Goal: Information Seeking & Learning: Learn about a topic

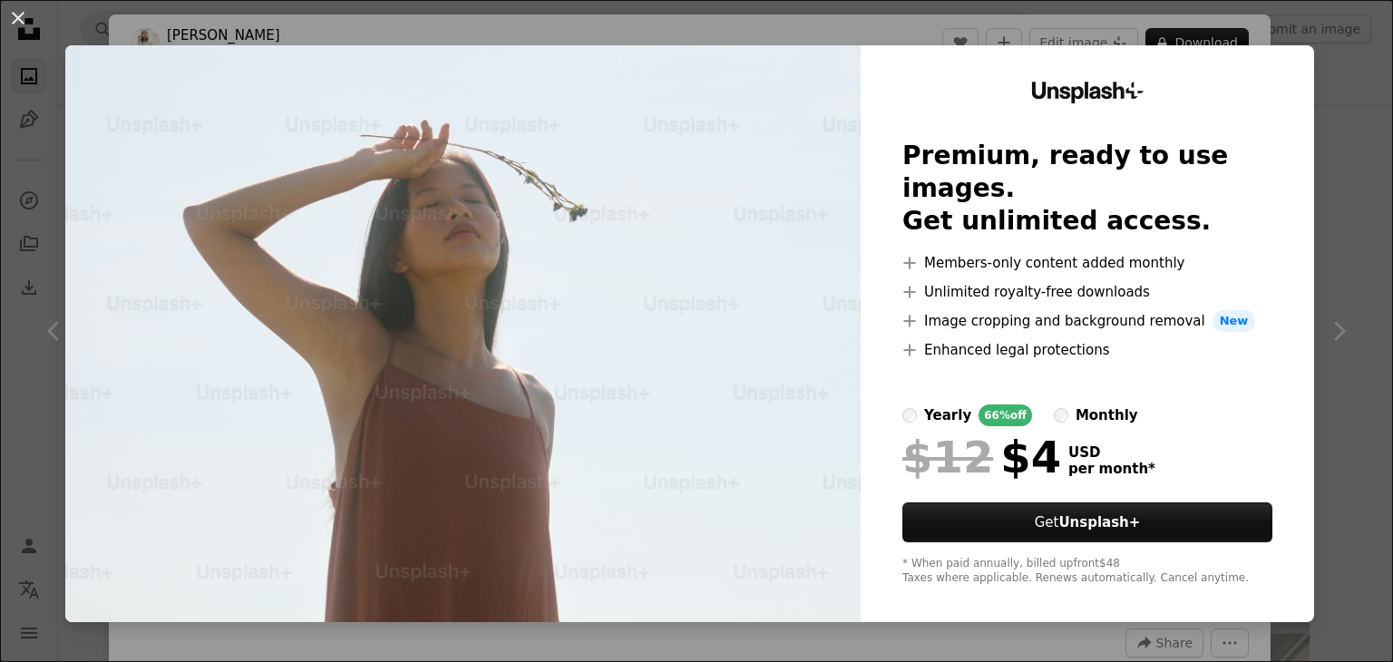
scroll to position [9590, 0]
click at [1331, 345] on div "An X shape Unsplash+ Premium, ready to use images. Get unlimited access. A plus…" at bounding box center [696, 331] width 1393 height 662
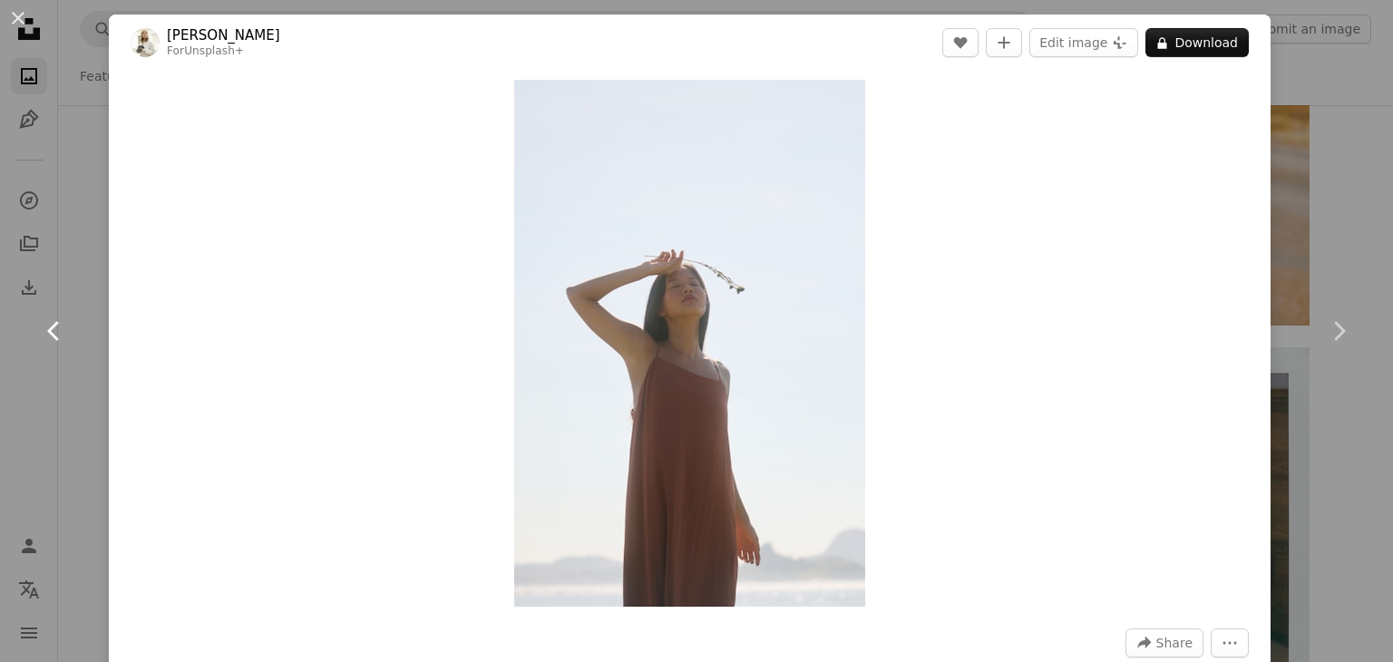
click at [62, 311] on link "Chevron left" at bounding box center [54, 331] width 109 height 174
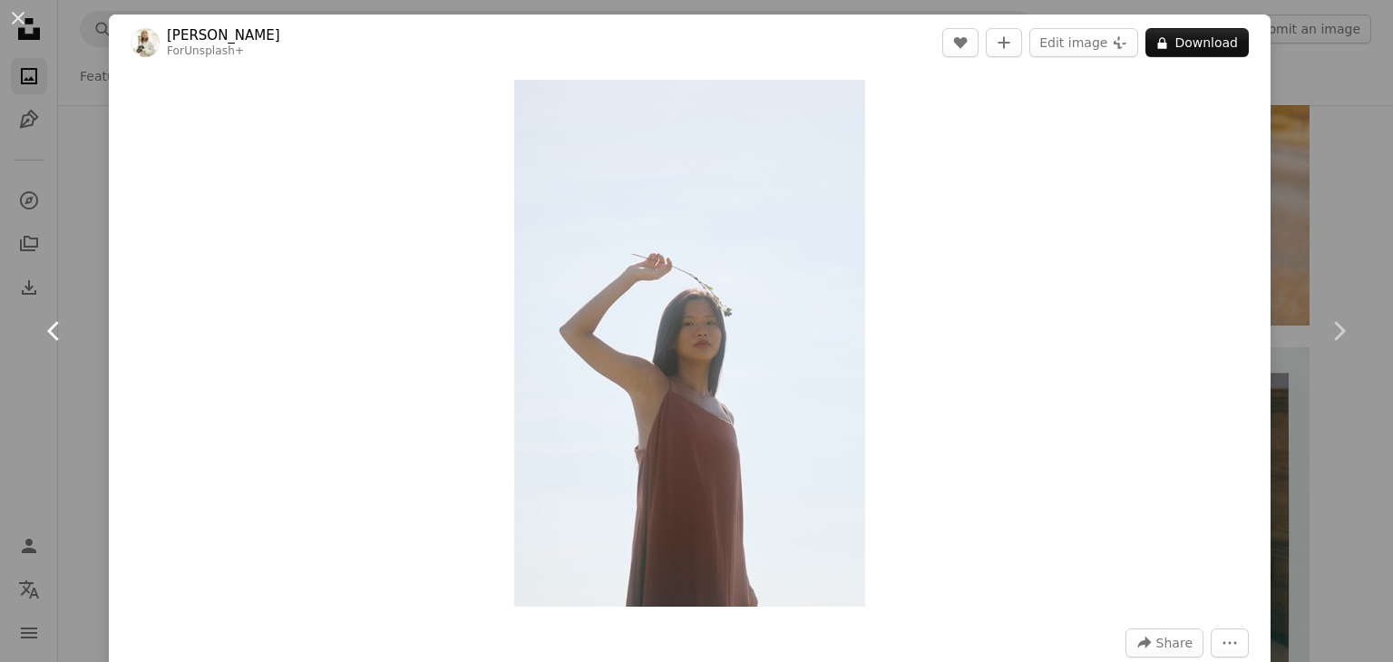
click at [88, 291] on link "Chevron left" at bounding box center [54, 331] width 109 height 174
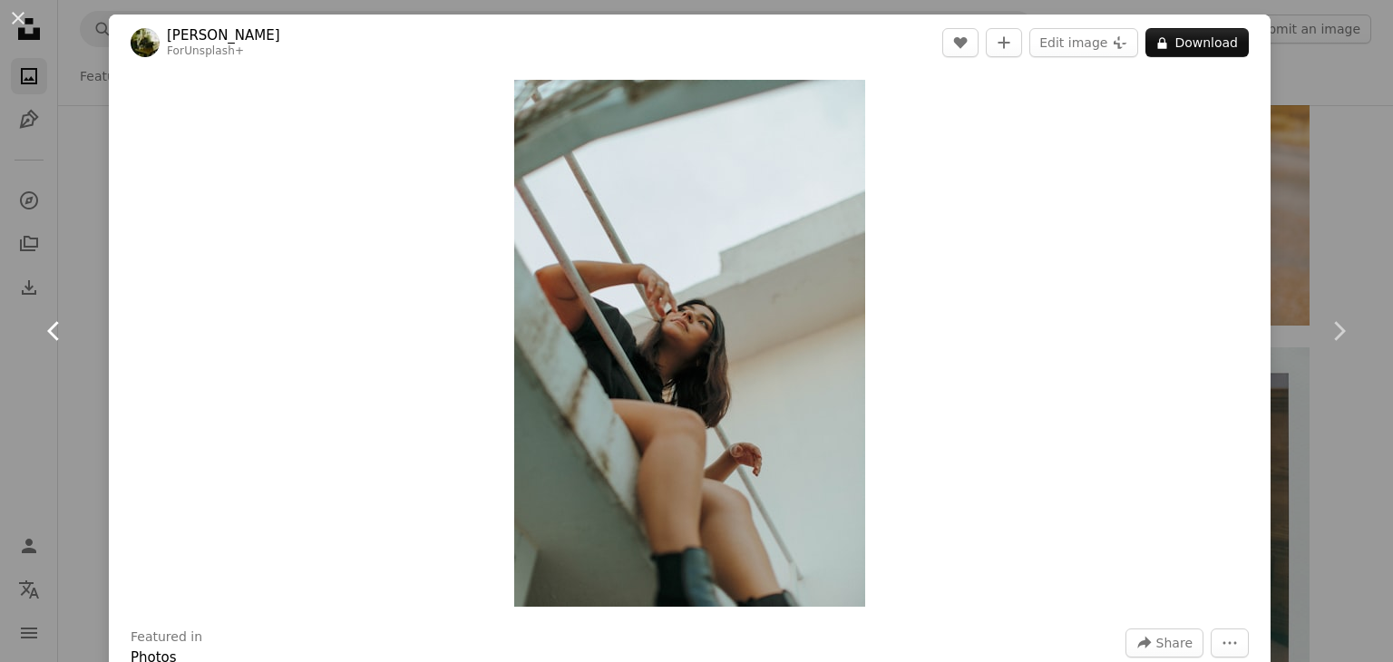
click at [79, 304] on link "Chevron left" at bounding box center [54, 331] width 109 height 174
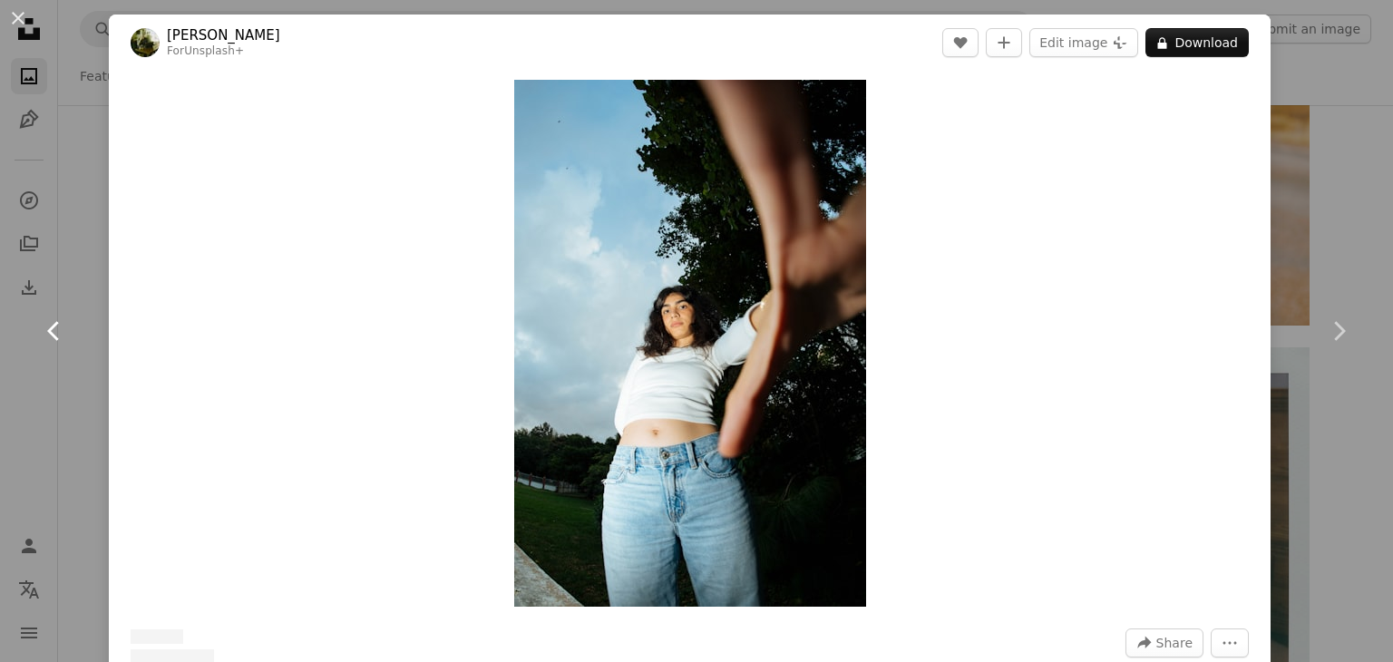
click at [79, 305] on link "Chevron left" at bounding box center [54, 331] width 109 height 174
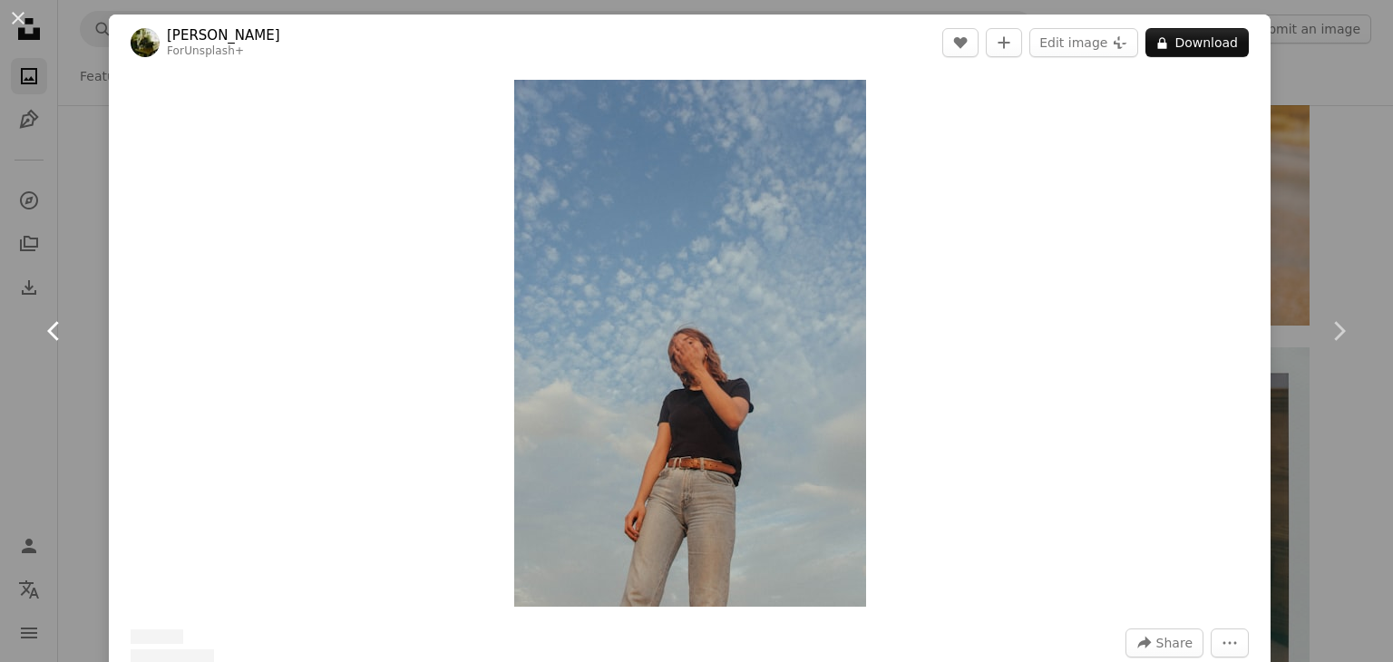
click at [81, 307] on link "Chevron left" at bounding box center [54, 331] width 109 height 174
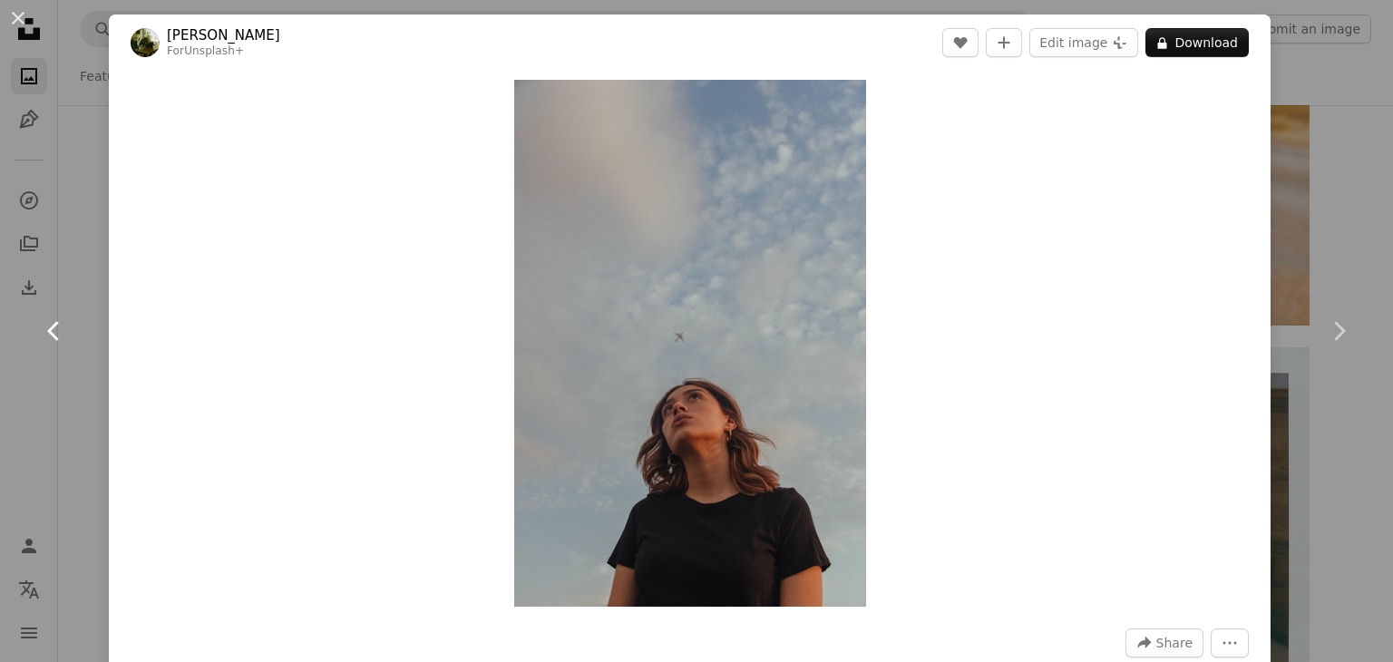
click at [81, 307] on link "Chevron left" at bounding box center [54, 331] width 109 height 174
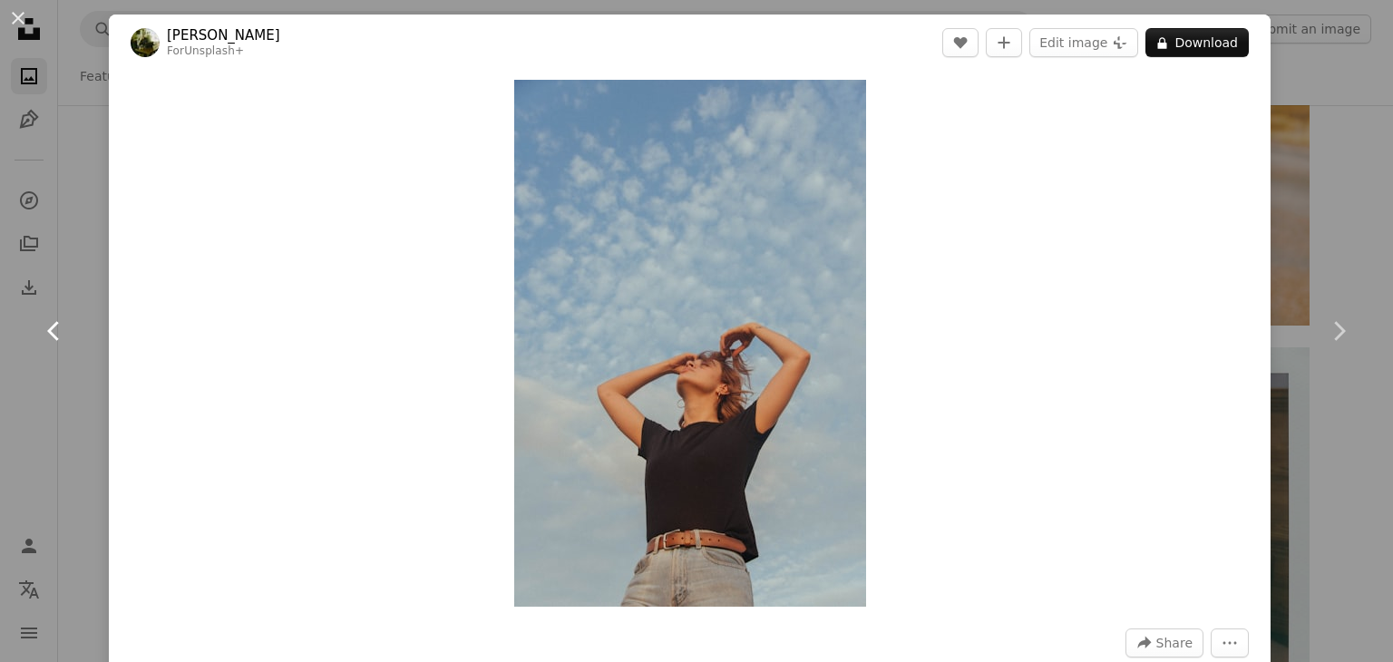
click at [81, 308] on link "Chevron left" at bounding box center [54, 331] width 109 height 174
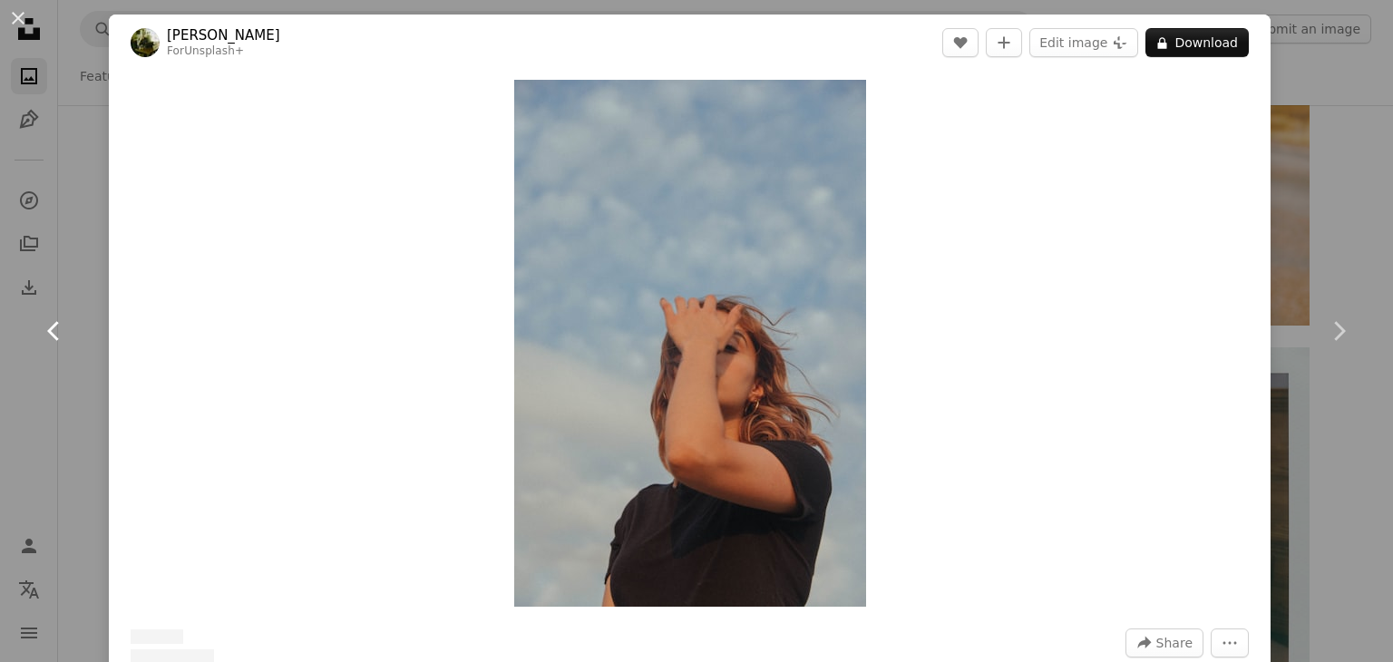
click at [81, 308] on link "Chevron left" at bounding box center [54, 331] width 109 height 174
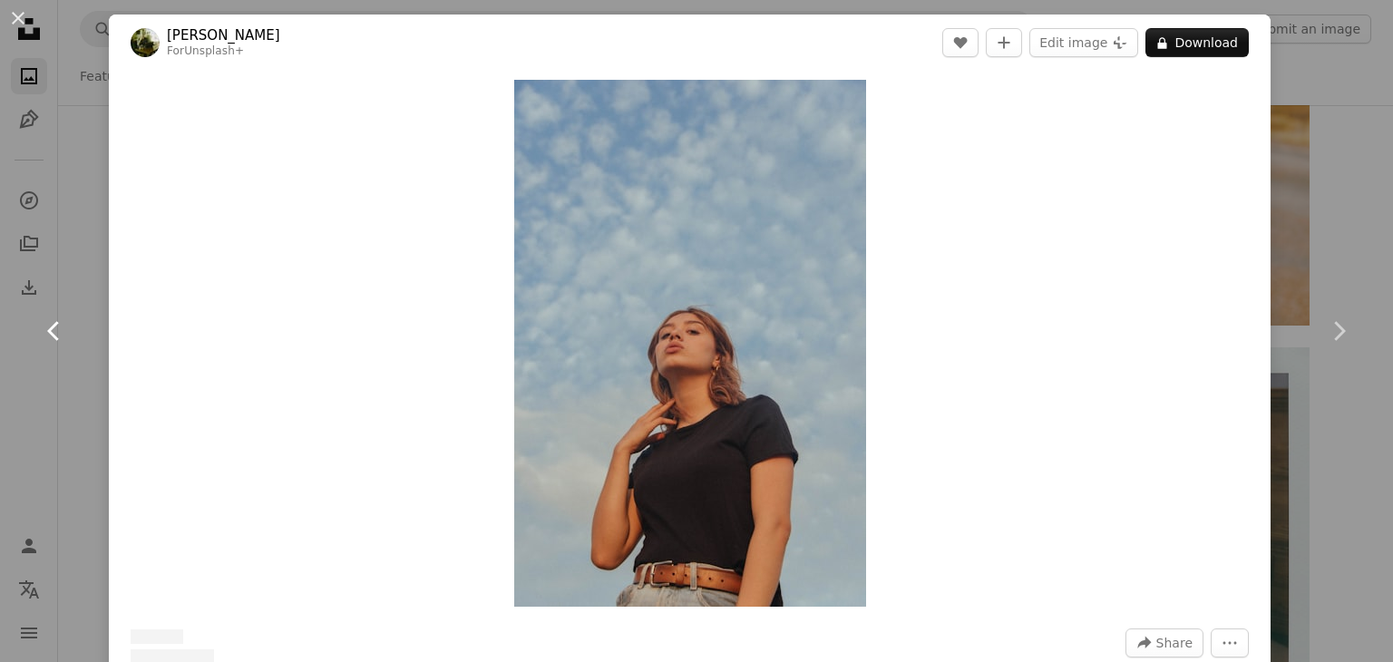
click at [81, 308] on link "Chevron left" at bounding box center [54, 331] width 109 height 174
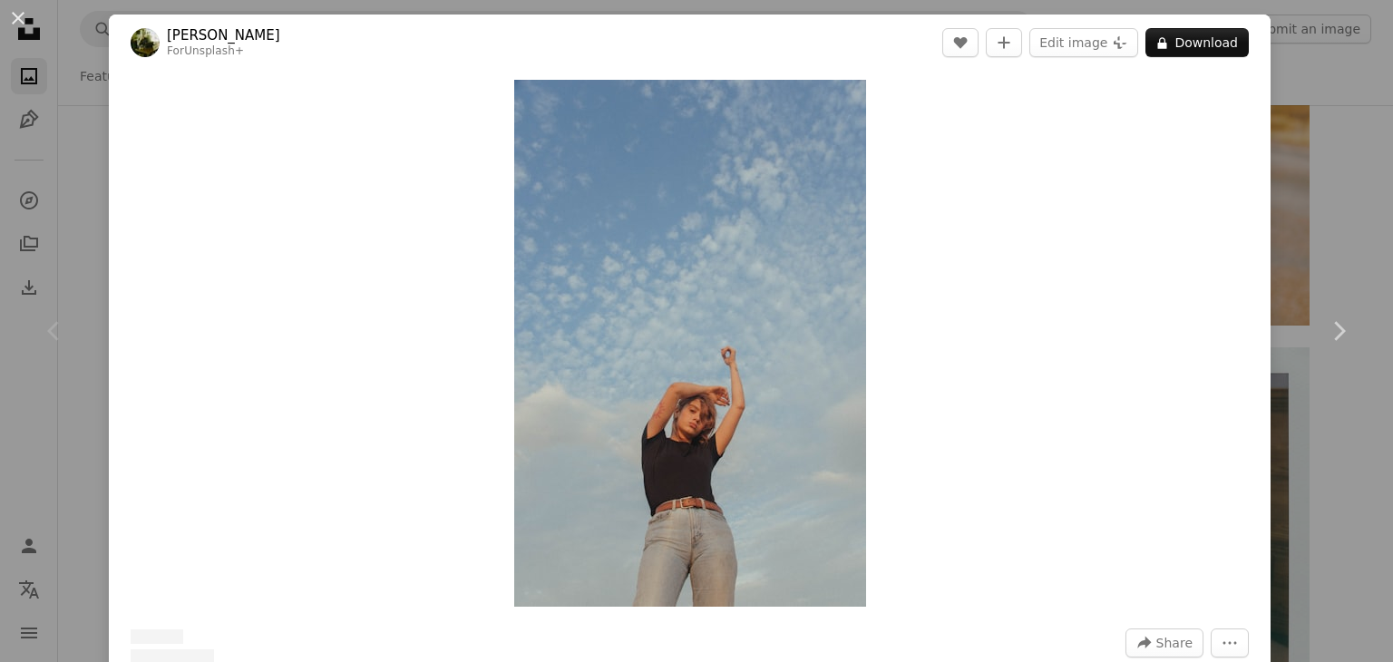
click at [81, 308] on div "Chevron left" at bounding box center [54, 331] width 109 height 174
click at [54, 329] on icon "Chevron left" at bounding box center [54, 331] width 29 height 29
click at [7, 14] on button "An X shape" at bounding box center [18, 18] width 22 height 22
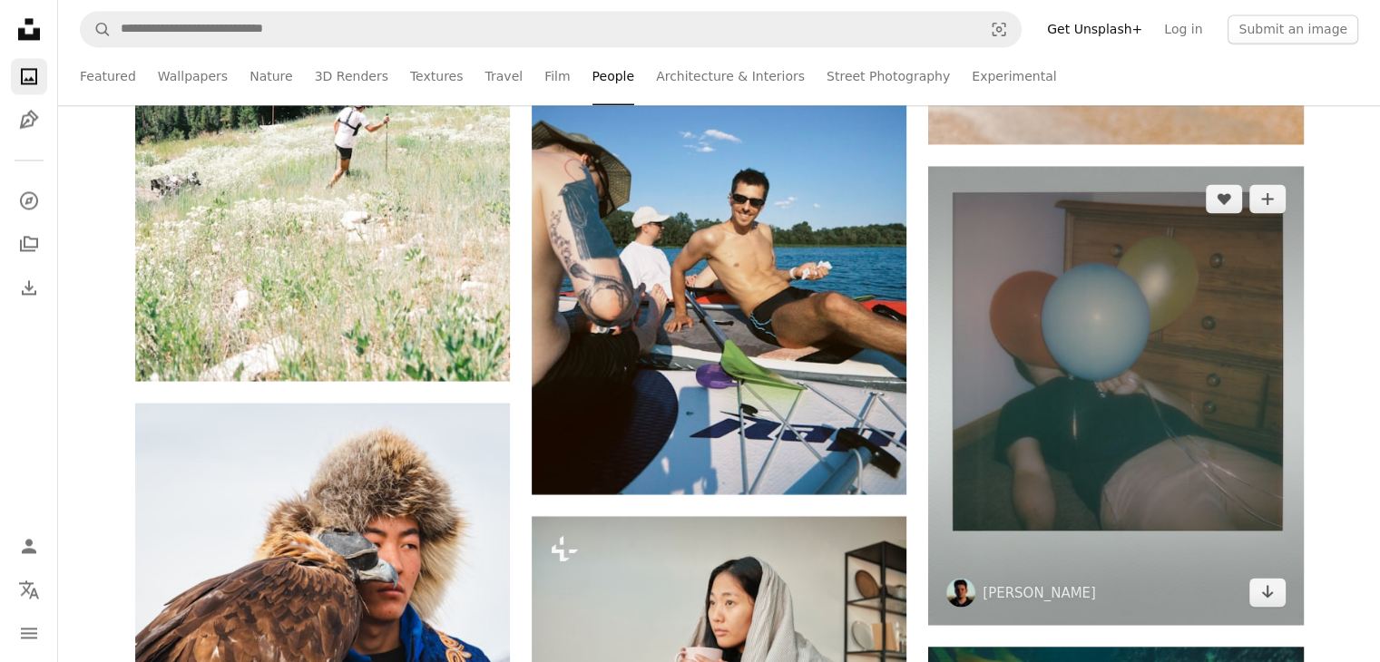
scroll to position [9318, 0]
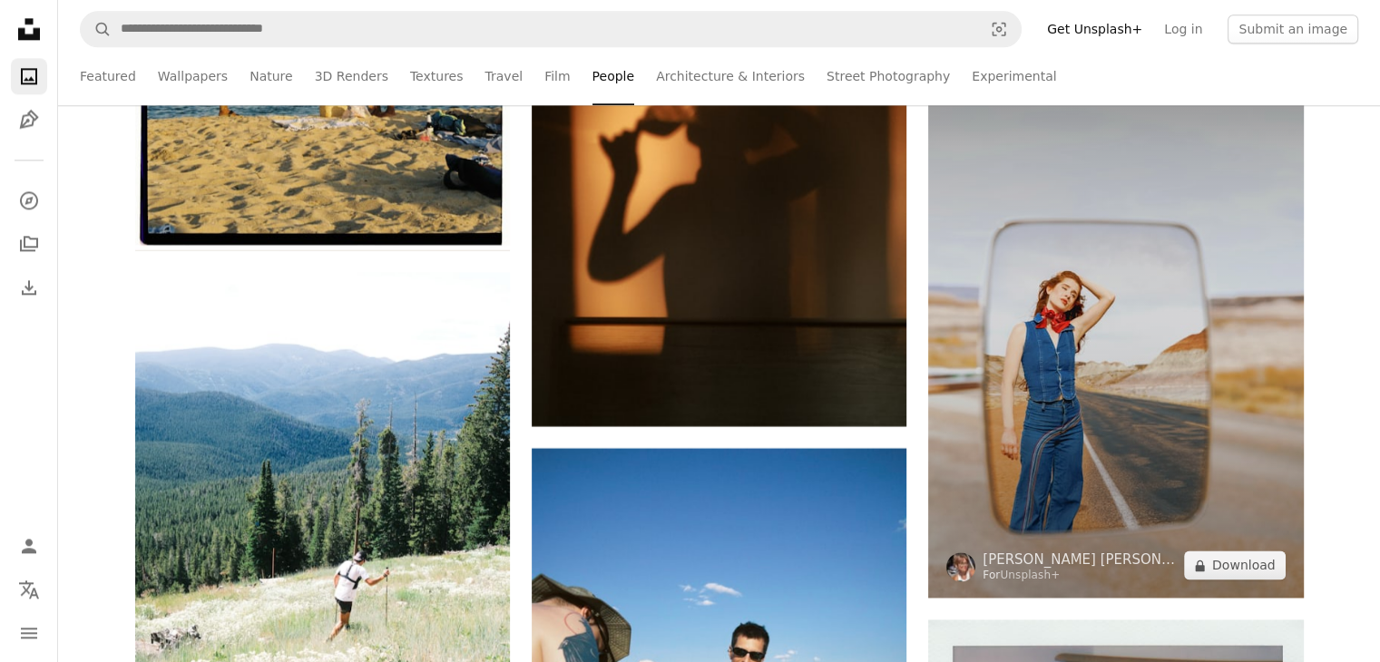
click at [1154, 288] on img at bounding box center [1115, 316] width 375 height 562
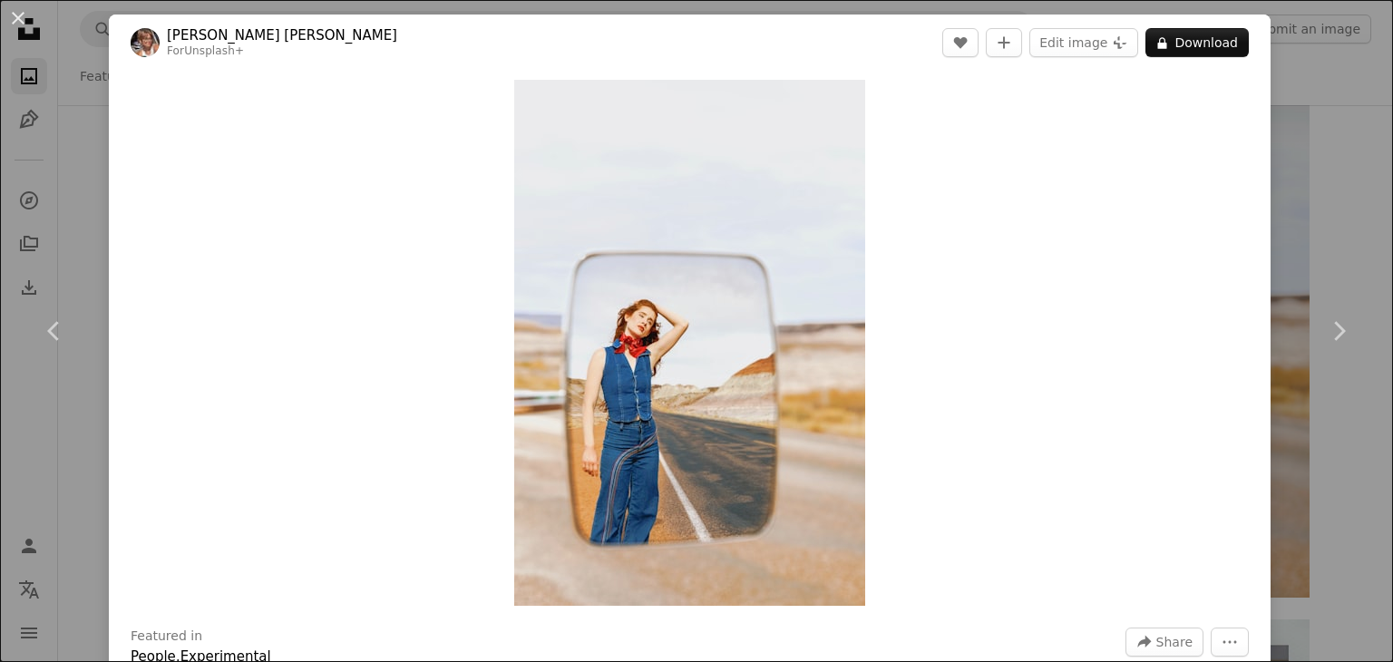
click at [215, 52] on link "Unsplash+" at bounding box center [214, 50] width 60 height 13
click at [75, 149] on div "An X shape Chevron left Chevron right Alyssa [PERSON_NAME] For Unsplash+ A hear…" at bounding box center [696, 331] width 1393 height 662
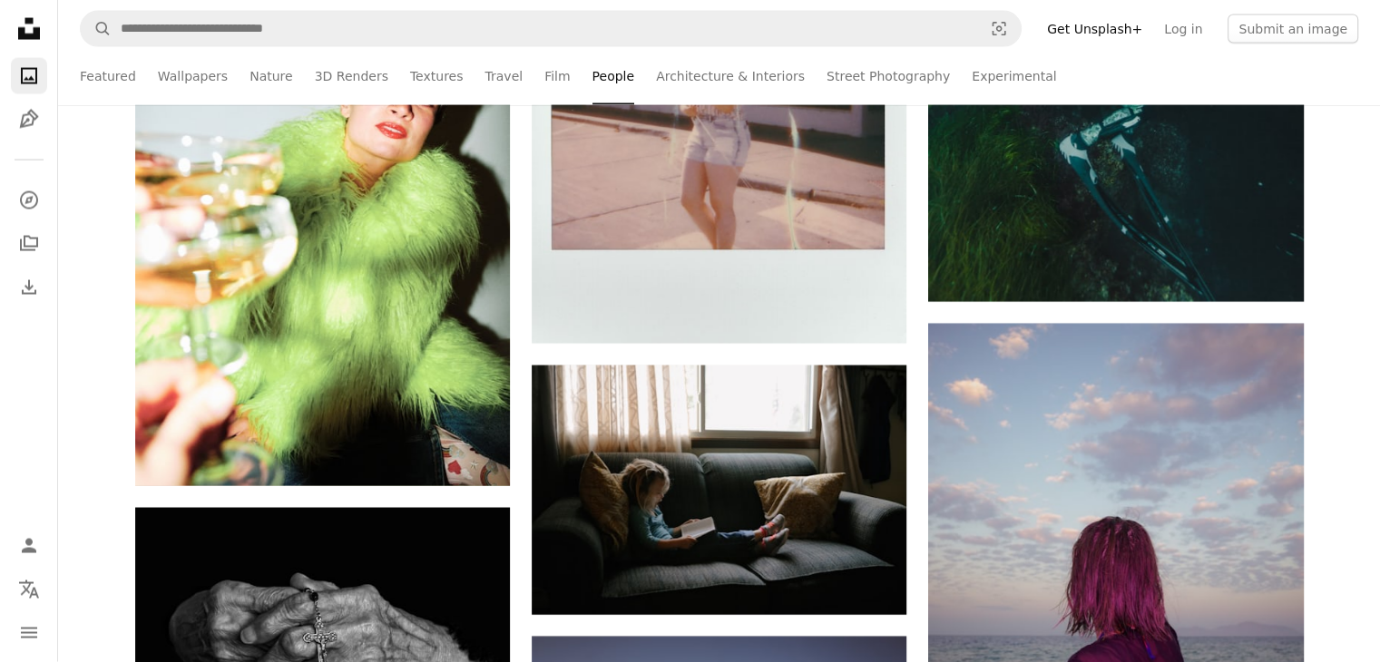
scroll to position [11132, 0]
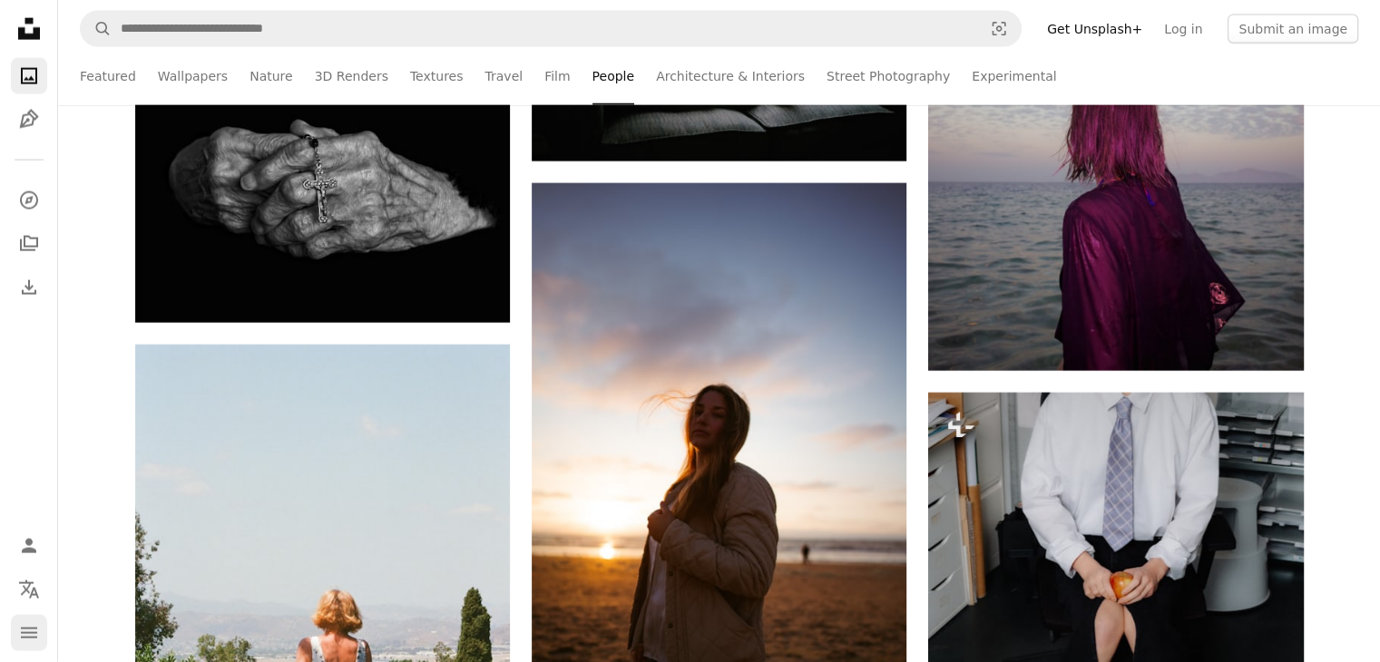
click at [40, 624] on button "navigation menu" at bounding box center [29, 633] width 36 height 36
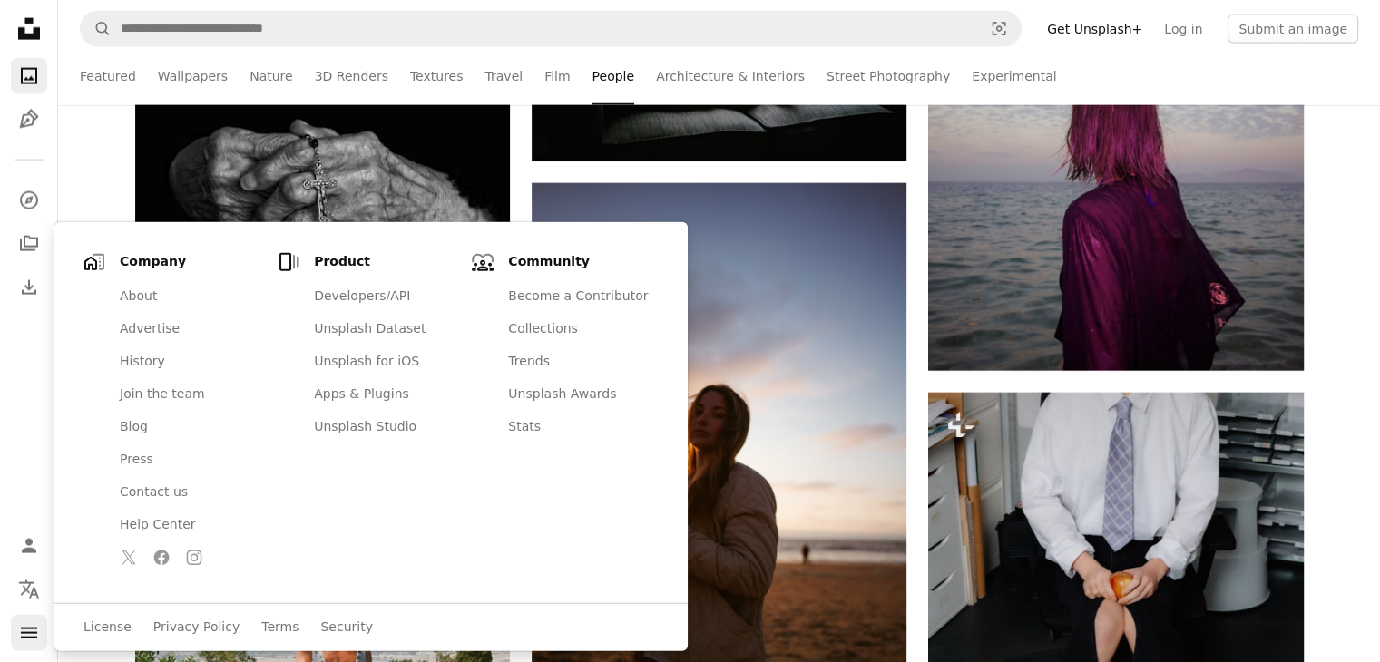
click at [40, 624] on button "navigation menu" at bounding box center [29, 633] width 36 height 36
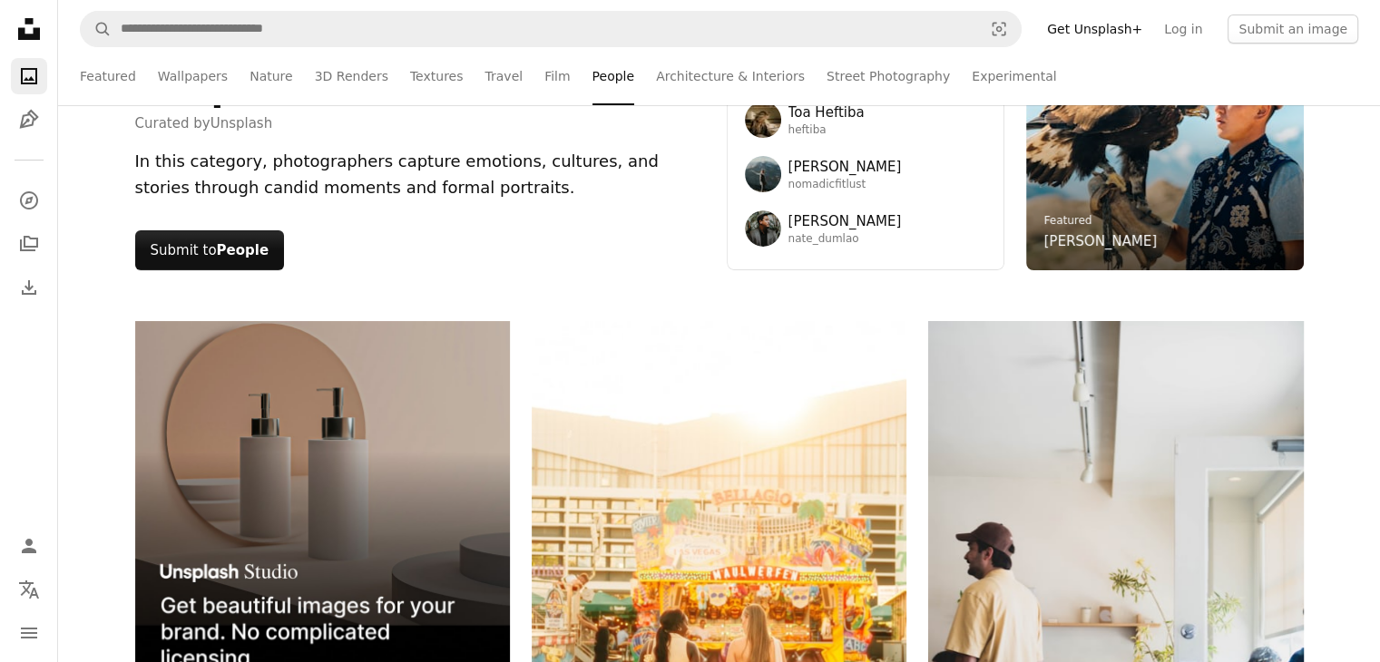
scroll to position [0, 0]
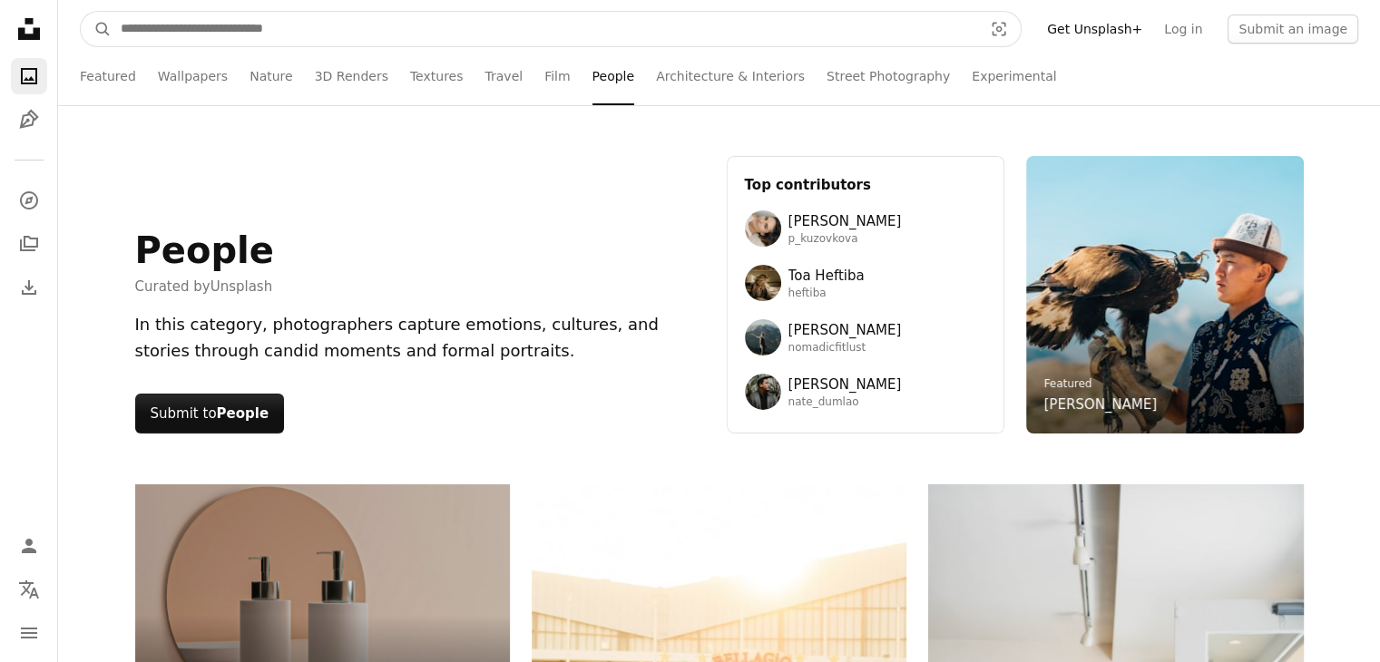
click at [555, 23] on input "Find visuals sitewide" at bounding box center [544, 29] width 865 height 34
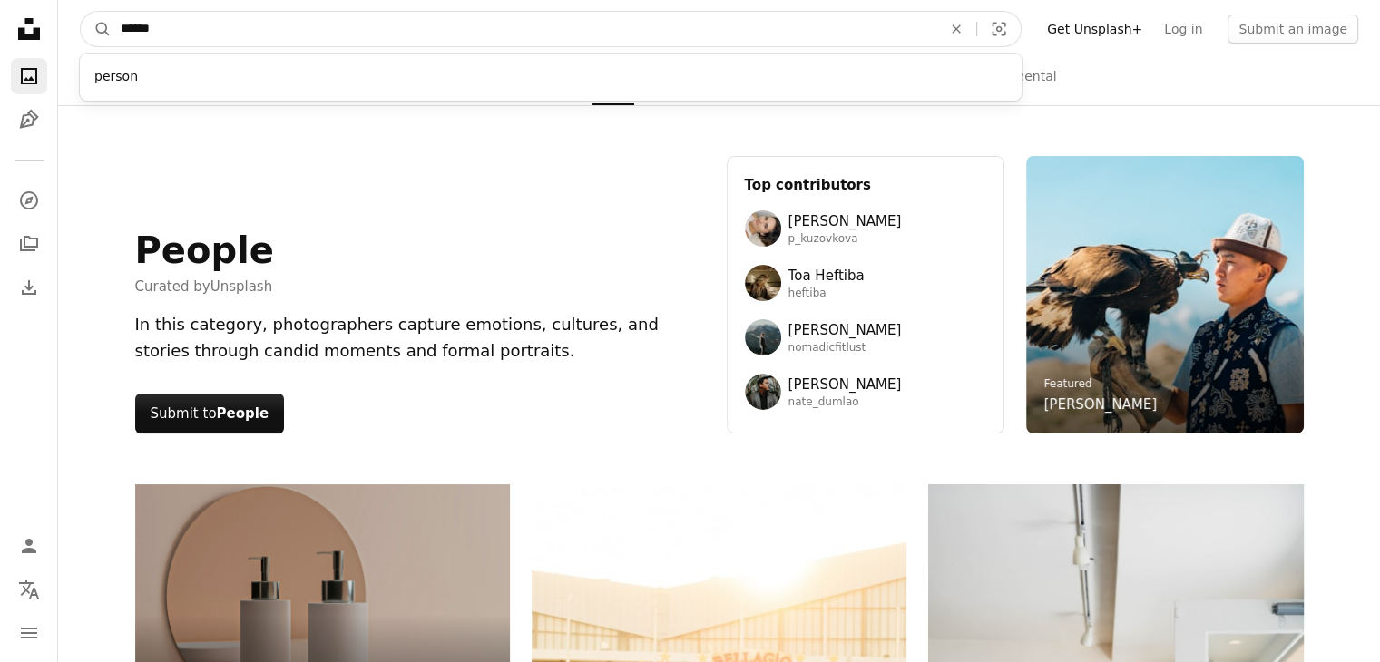
type input "******"
click at [81, 12] on button "A magnifying glass" at bounding box center [96, 29] width 31 height 34
click at [406, 44] on input "******" at bounding box center [524, 29] width 825 height 34
click at [81, 12] on button "A magnifying glass" at bounding box center [96, 29] width 31 height 34
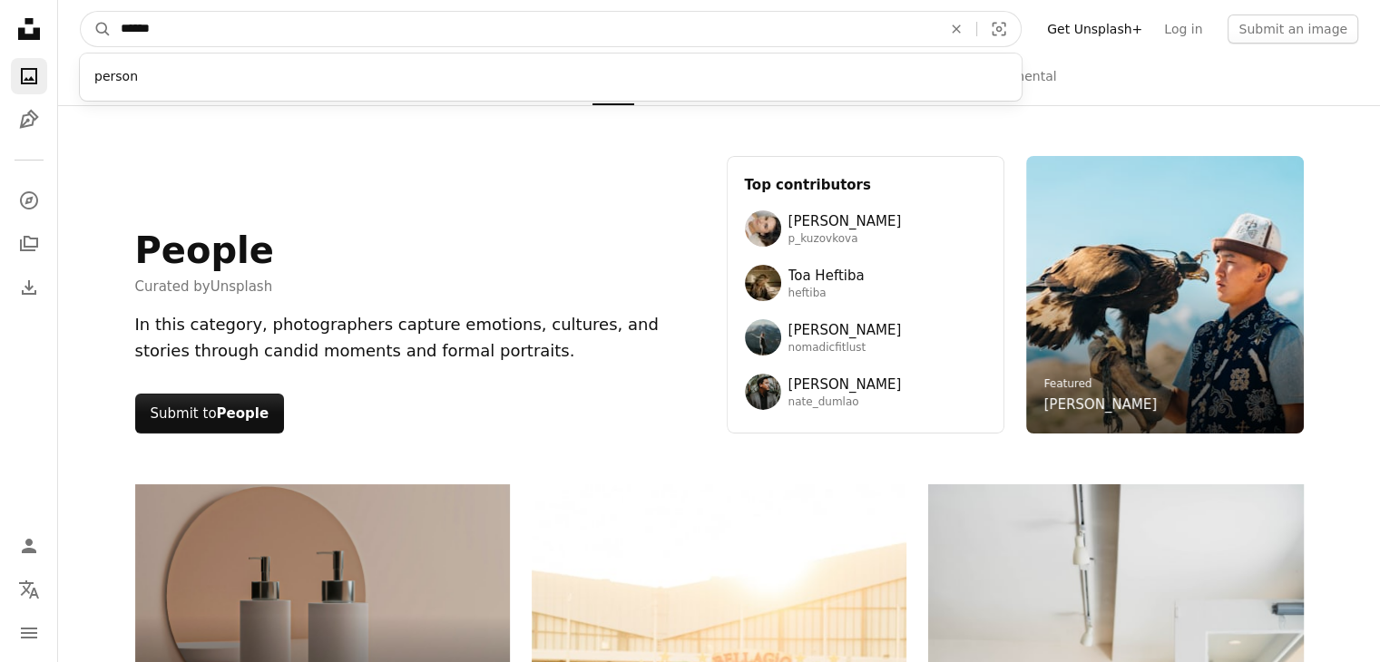
click at [276, 43] on input "******" at bounding box center [524, 29] width 825 height 34
click at [81, 12] on button "A magnifying glass" at bounding box center [96, 29] width 31 height 34
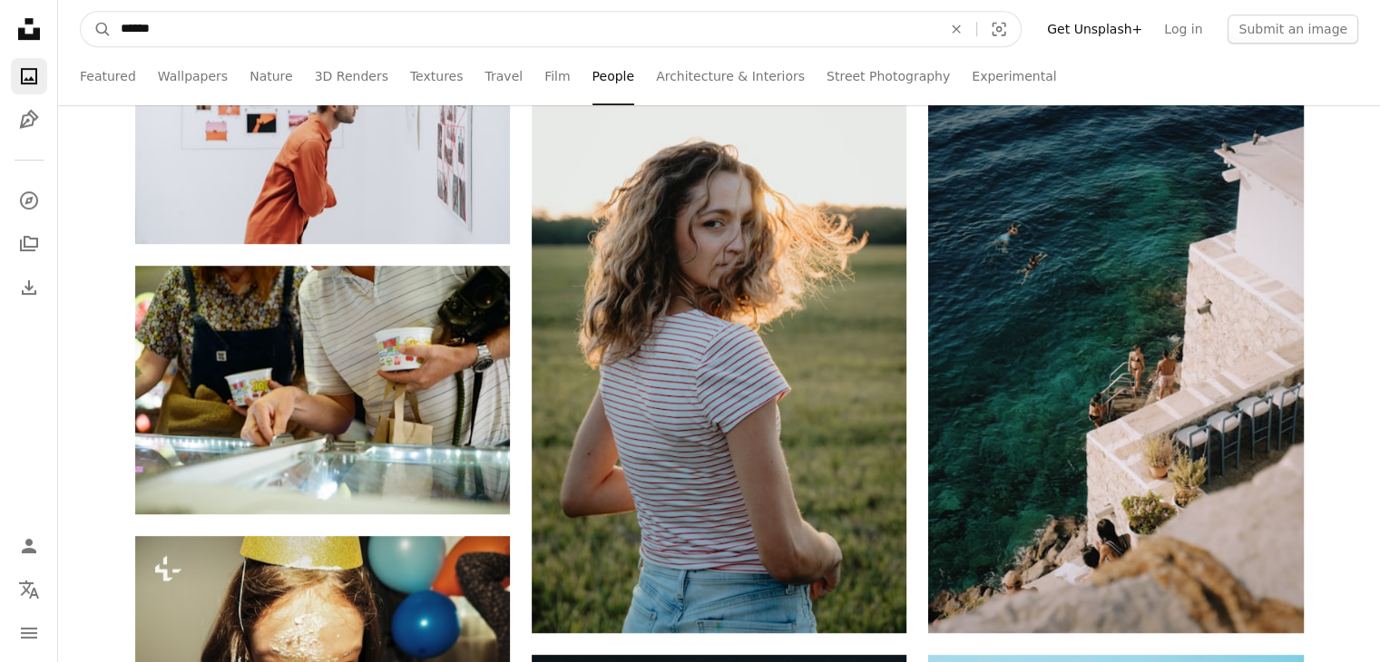
scroll to position [363, 0]
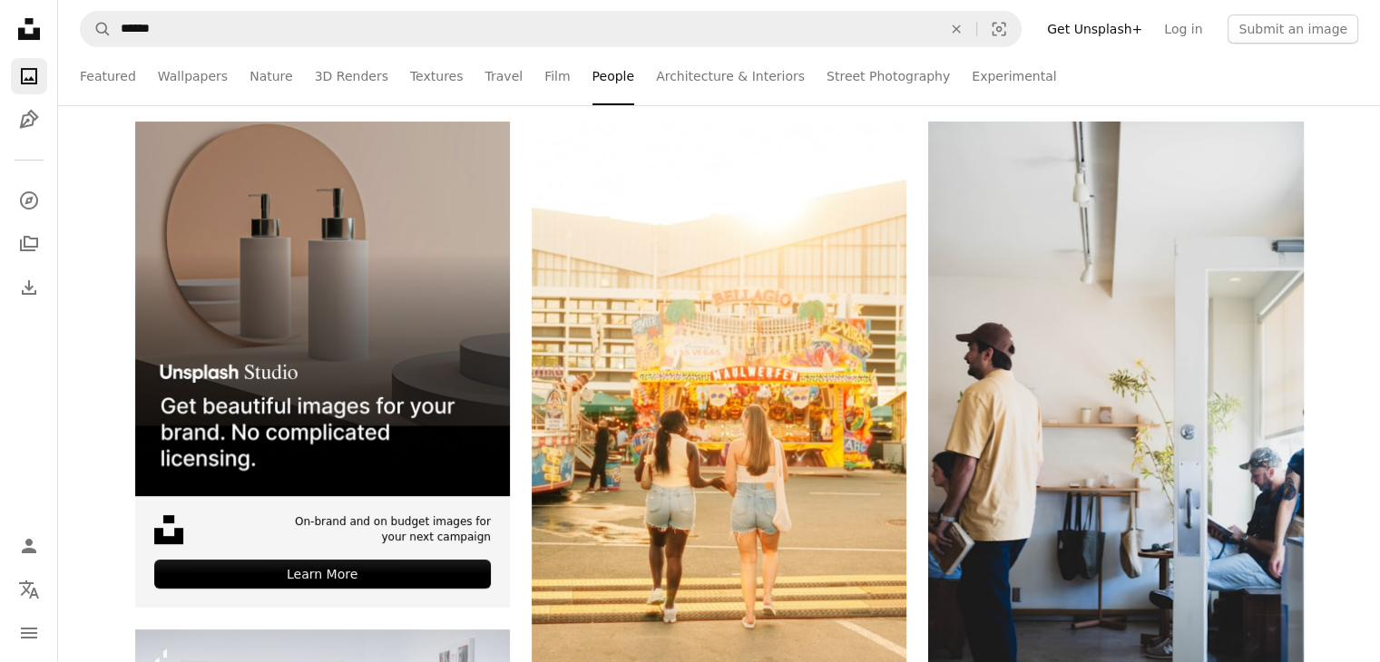
click at [44, 22] on icon "Unsplash logo Unsplash Home" at bounding box center [29, 29] width 36 height 36
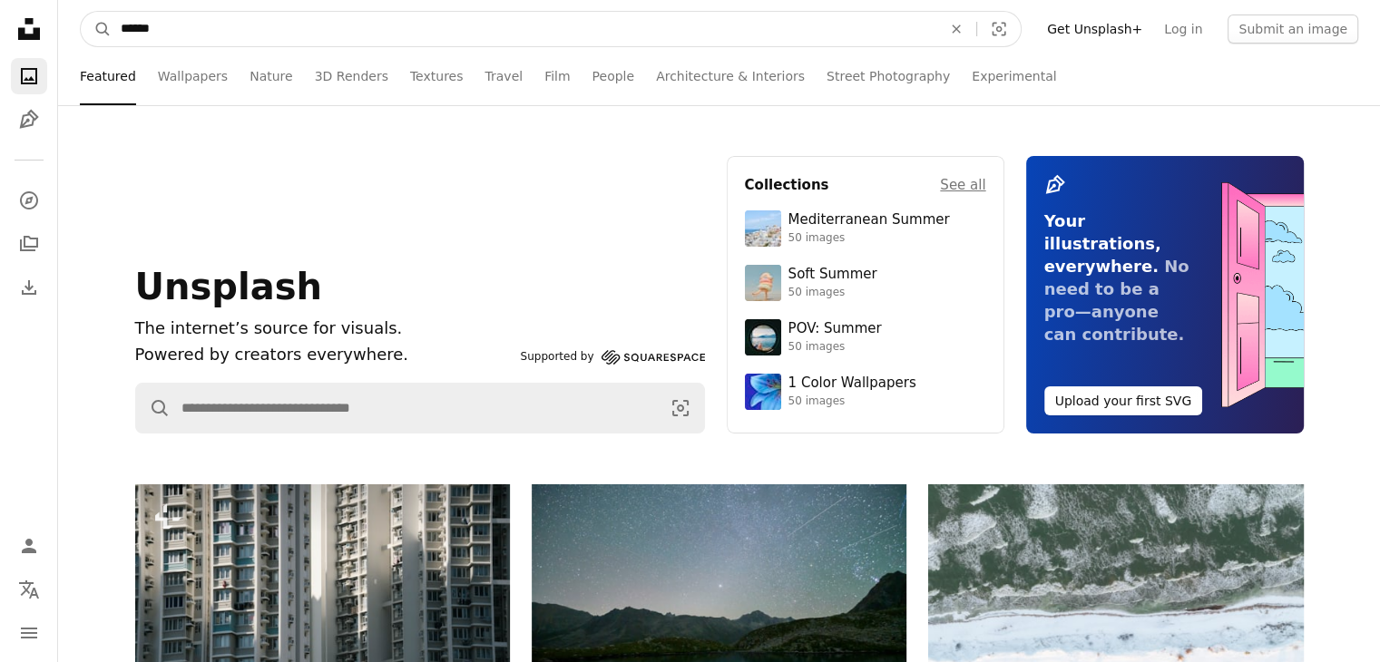
click at [279, 23] on input "******" at bounding box center [524, 29] width 825 height 34
click at [81, 12] on button "A magnifying glass" at bounding box center [96, 29] width 31 height 34
